Goal: Transaction & Acquisition: Purchase product/service

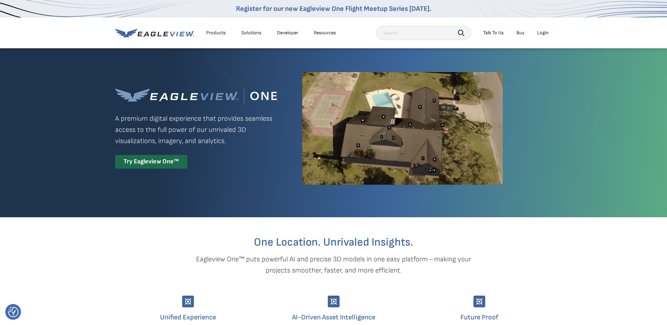
click at [543, 34] on div "Login" at bounding box center [543, 33] width 12 height 6
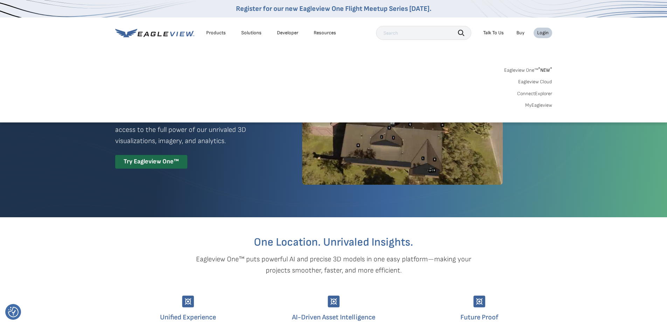
click at [530, 69] on link "Eagleview One™ * NEW *" at bounding box center [528, 69] width 48 height 8
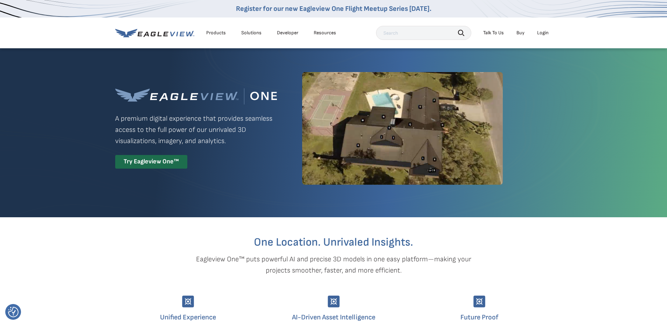
click at [542, 32] on div "Login" at bounding box center [543, 33] width 12 height 6
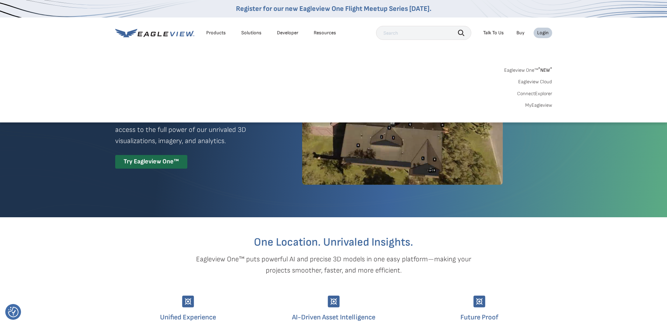
click at [538, 80] on link "Eagleview Cloud" at bounding box center [535, 82] width 34 height 6
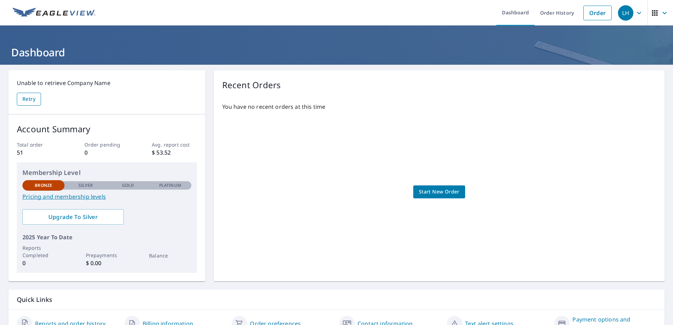
click at [28, 95] on span "Retry" at bounding box center [28, 99] width 13 height 9
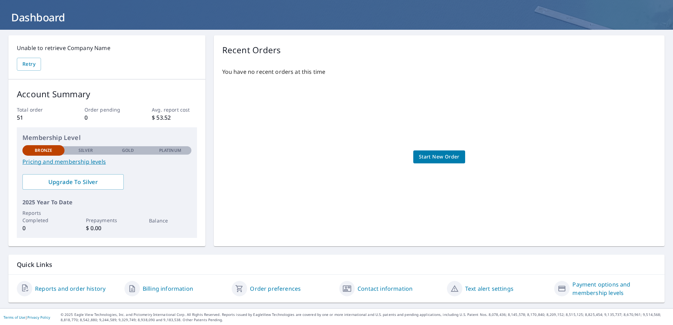
scroll to position [36, 0]
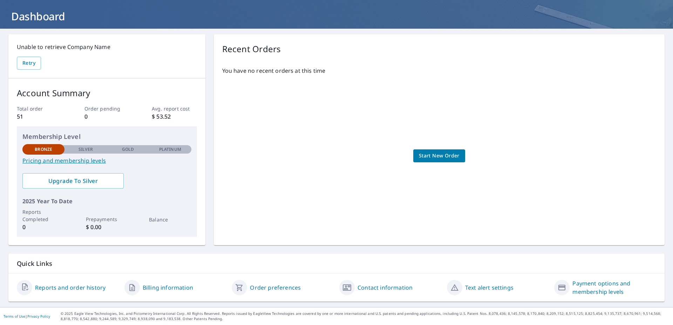
click at [429, 156] on span "Start New Order" at bounding box center [439, 156] width 41 height 9
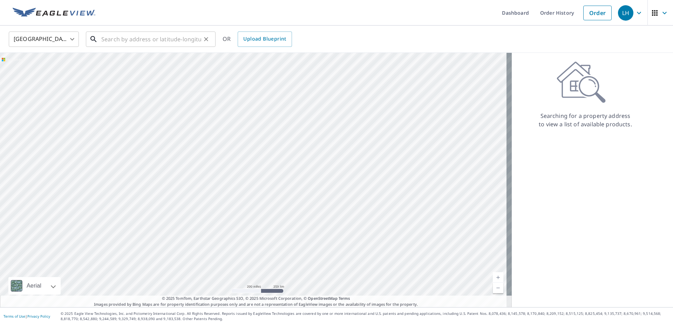
click at [119, 41] on input "text" at bounding box center [151, 39] width 100 height 20
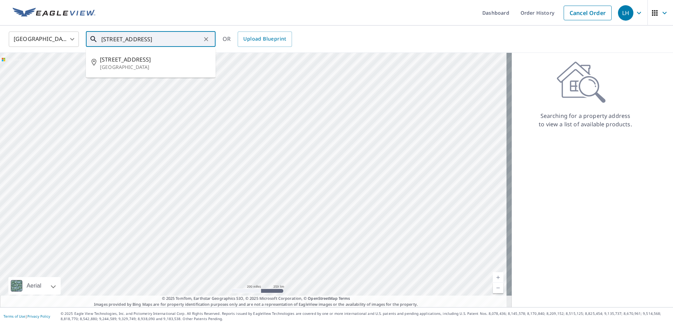
click at [127, 62] on span "[STREET_ADDRESS]" at bounding box center [155, 59] width 110 height 8
type input "[STREET_ADDRESS]"
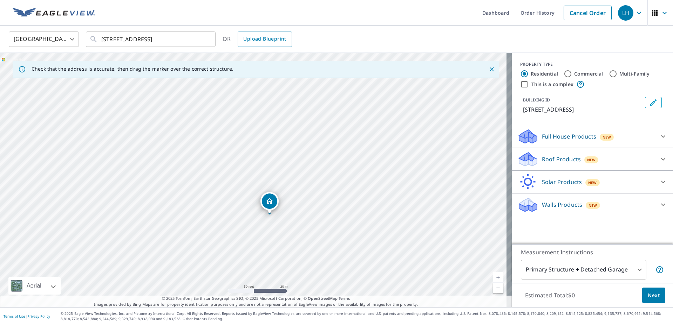
click at [262, 216] on div "[STREET_ADDRESS]" at bounding box center [255, 180] width 511 height 255
click at [251, 184] on div "[STREET_ADDRESS]" at bounding box center [255, 180] width 511 height 255
click at [565, 138] on p "Full House Products" at bounding box center [569, 136] width 54 height 8
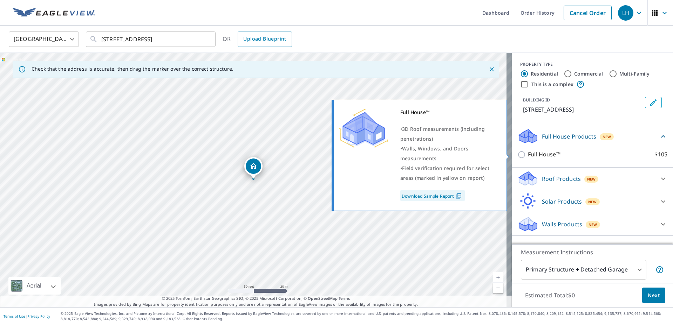
click at [517, 154] on input "Full House™ $105" at bounding box center [522, 155] width 11 height 8
checkbox input "true"
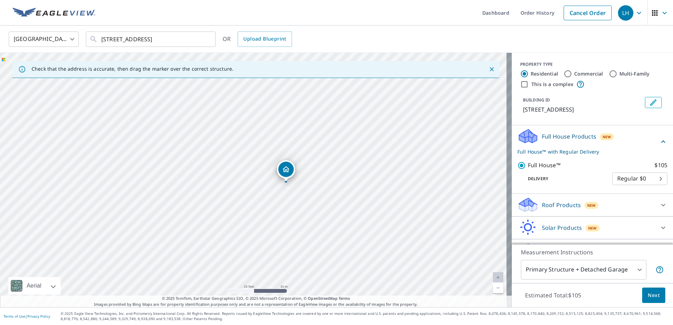
scroll to position [18, 0]
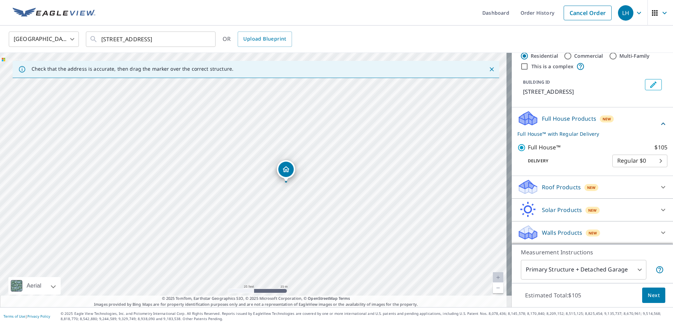
click at [564, 189] on p "Roof Products" at bounding box center [561, 187] width 39 height 8
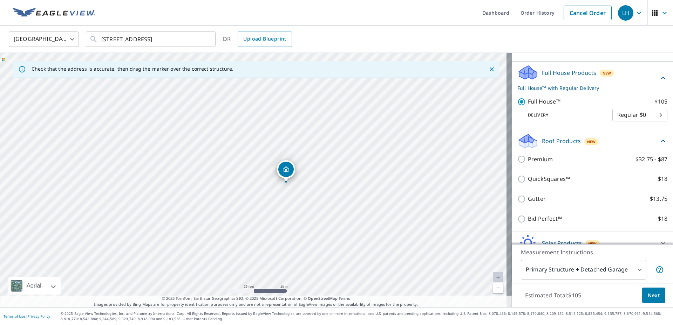
scroll to position [0, 0]
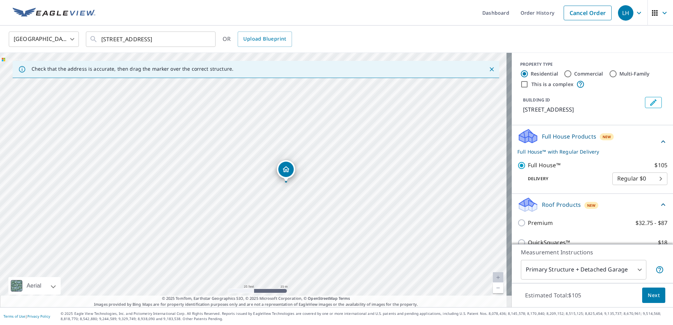
click at [623, 178] on body "LH LH Dashboard Order History Cancel Order LH [GEOGRAPHIC_DATA] US ​ [STREET_AD…" at bounding box center [336, 162] width 673 height 325
click at [623, 178] on li "Regular $0" at bounding box center [628, 179] width 55 height 13
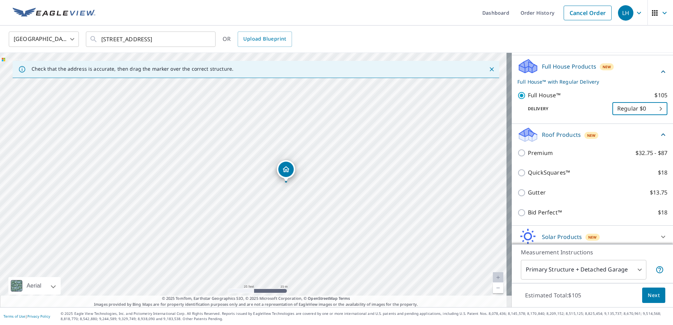
scroll to position [97, 0]
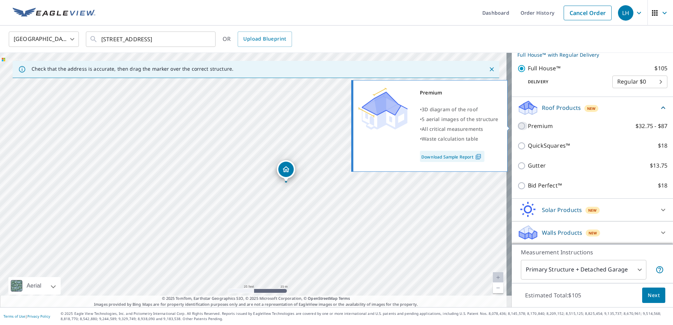
click at [517, 127] on input "Premium $32.75 - $87" at bounding box center [522, 126] width 11 height 8
checkbox input "true"
checkbox input "false"
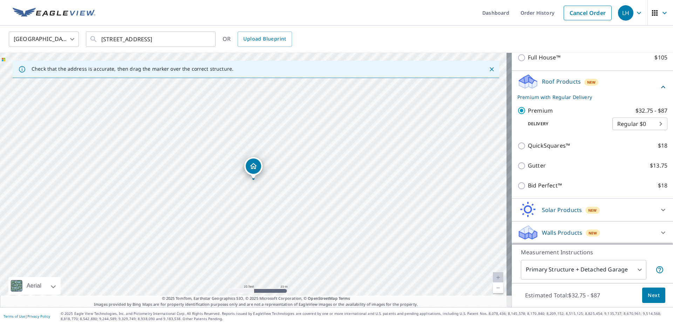
click at [647, 295] on span "Next" at bounding box center [653, 295] width 12 height 9
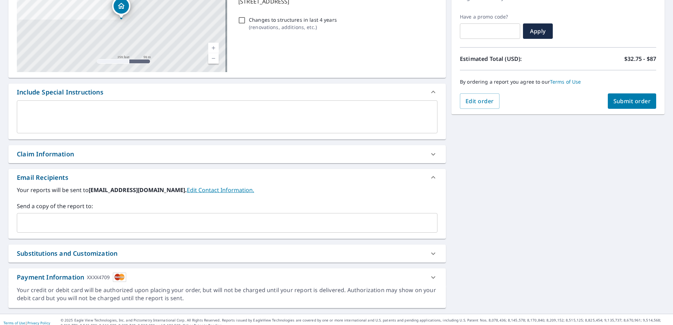
scroll to position [116, 0]
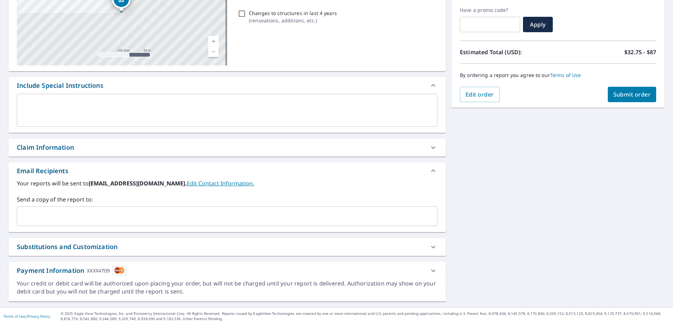
click at [613, 95] on span "Submit order" at bounding box center [631, 95] width 37 height 8
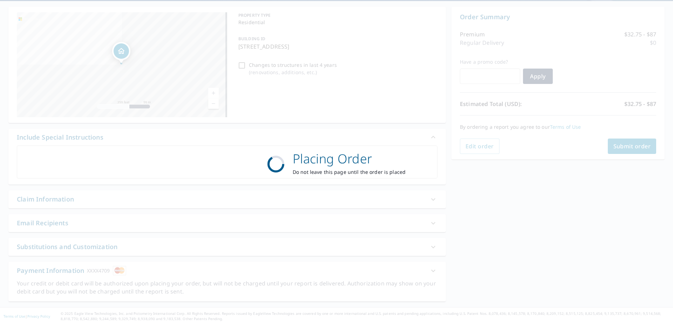
scroll to position [64, 0]
